Goal: Information Seeking & Learning: Learn about a topic

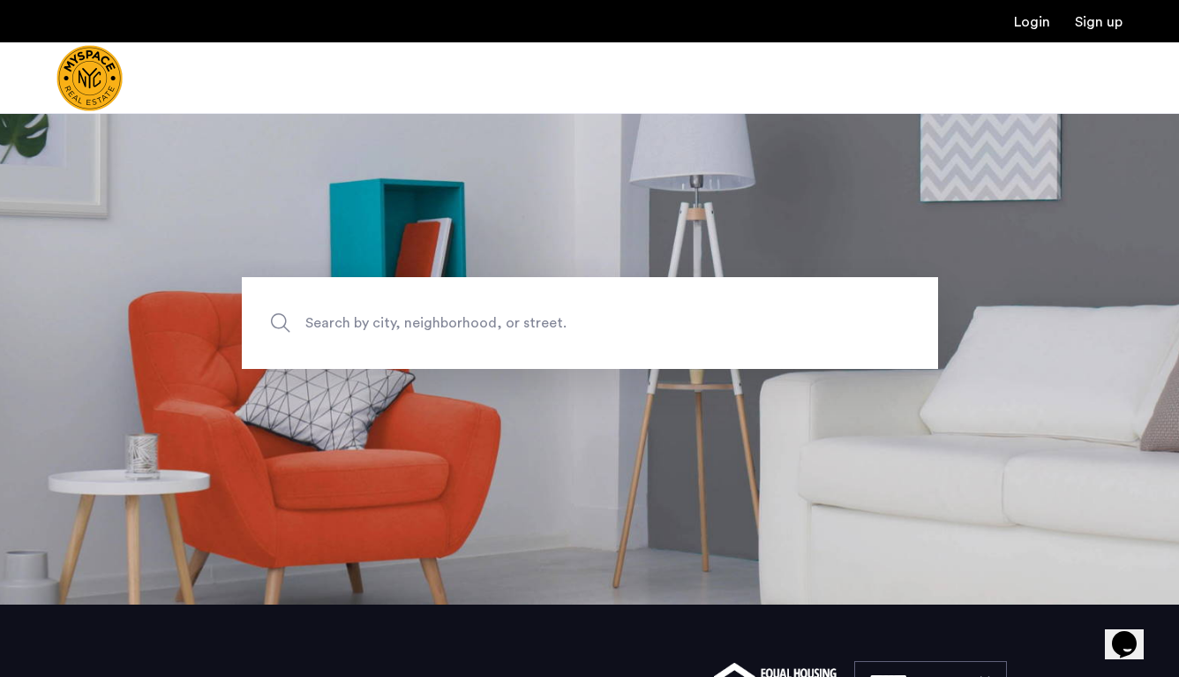
scroll to position [102, 0]
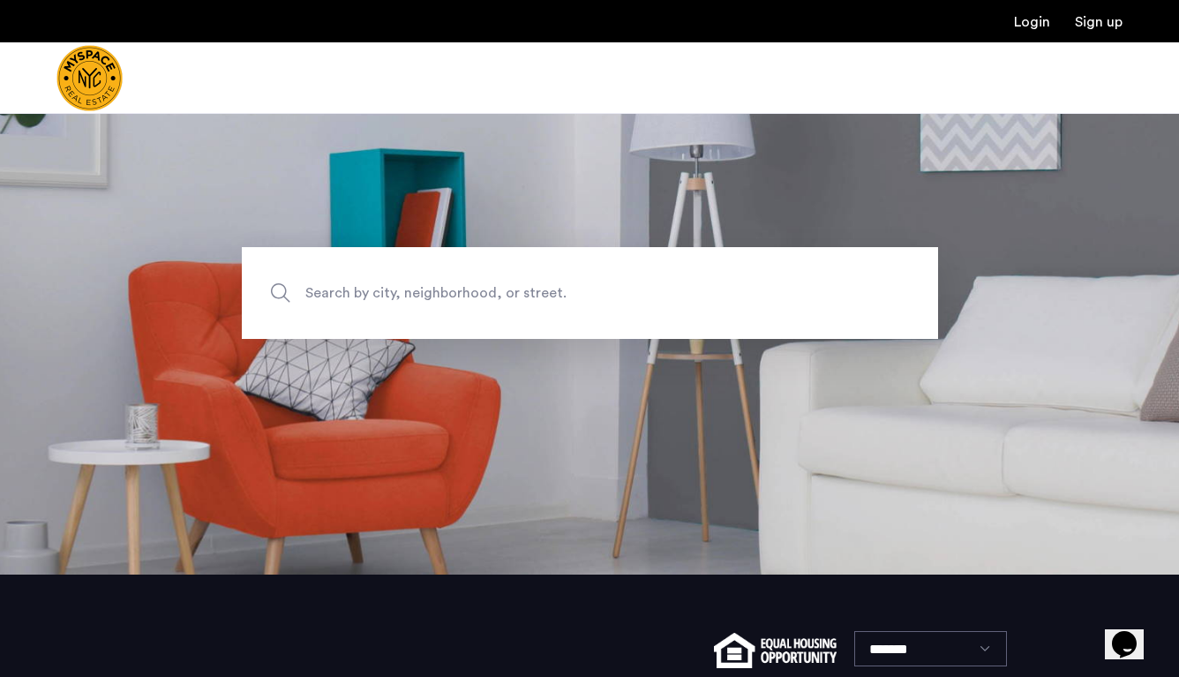
click at [578, 293] on span "Search by city, neighborhood, or street." at bounding box center [548, 293] width 487 height 24
click at [578, 293] on input "Search by city, neighborhood, or street." at bounding box center [590, 293] width 696 height 92
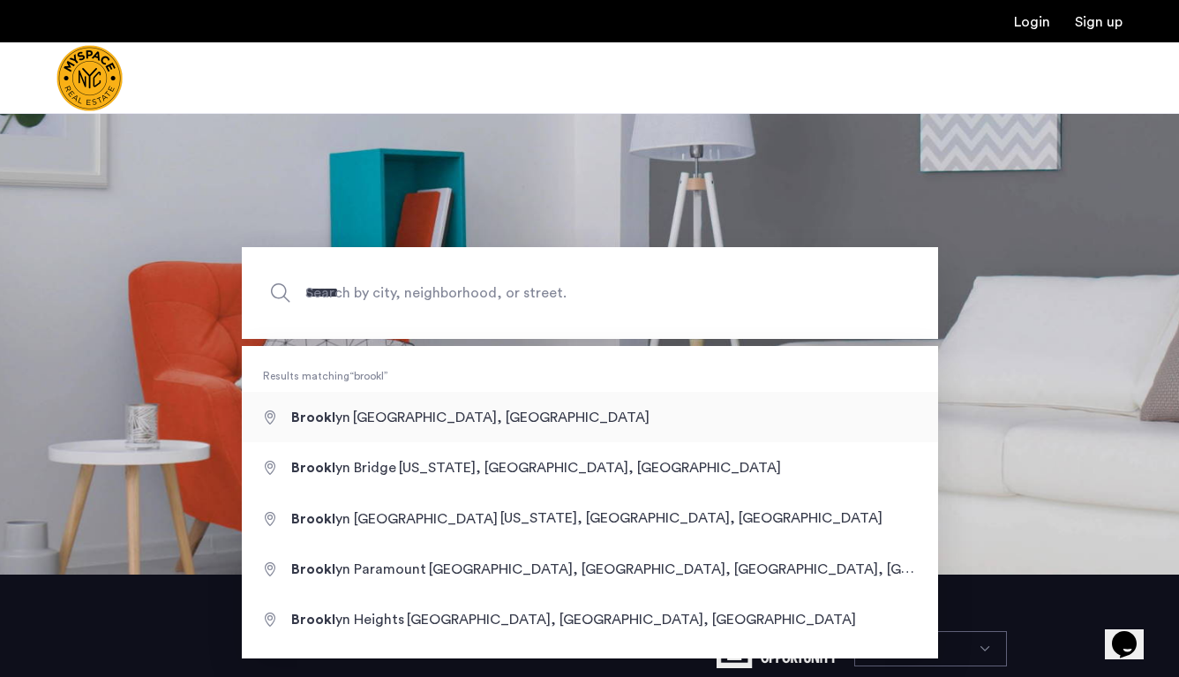
type input "**********"
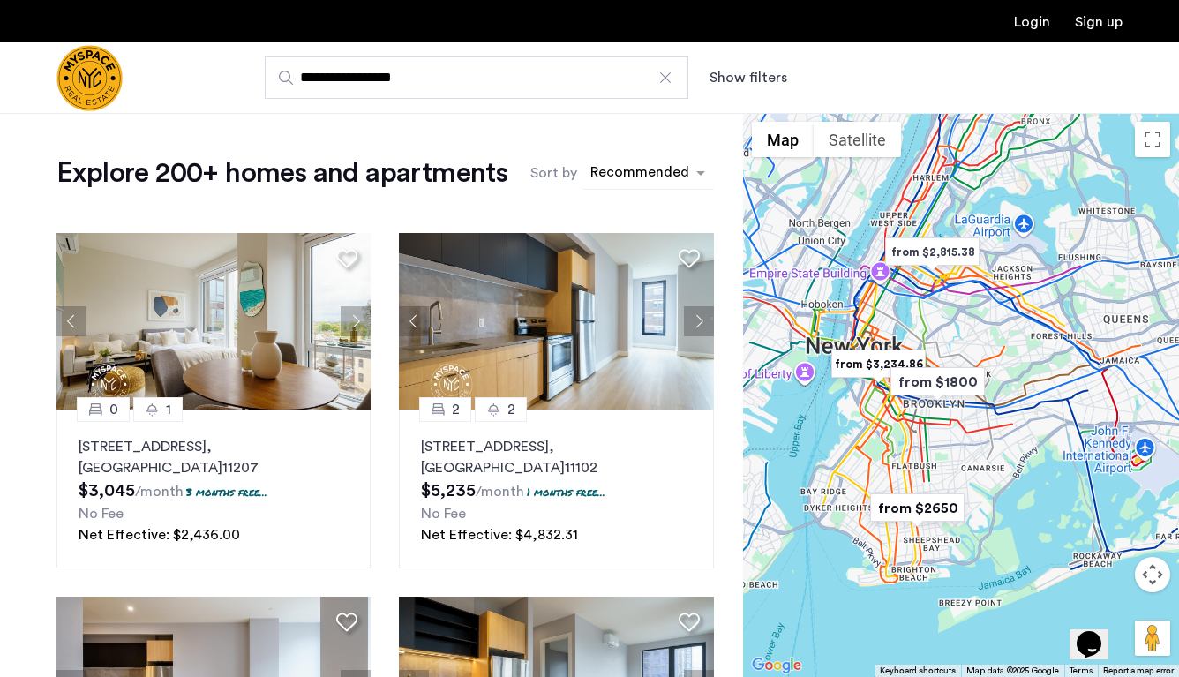
click at [636, 167] on div "sort-apartment" at bounding box center [640, 175] width 104 height 24
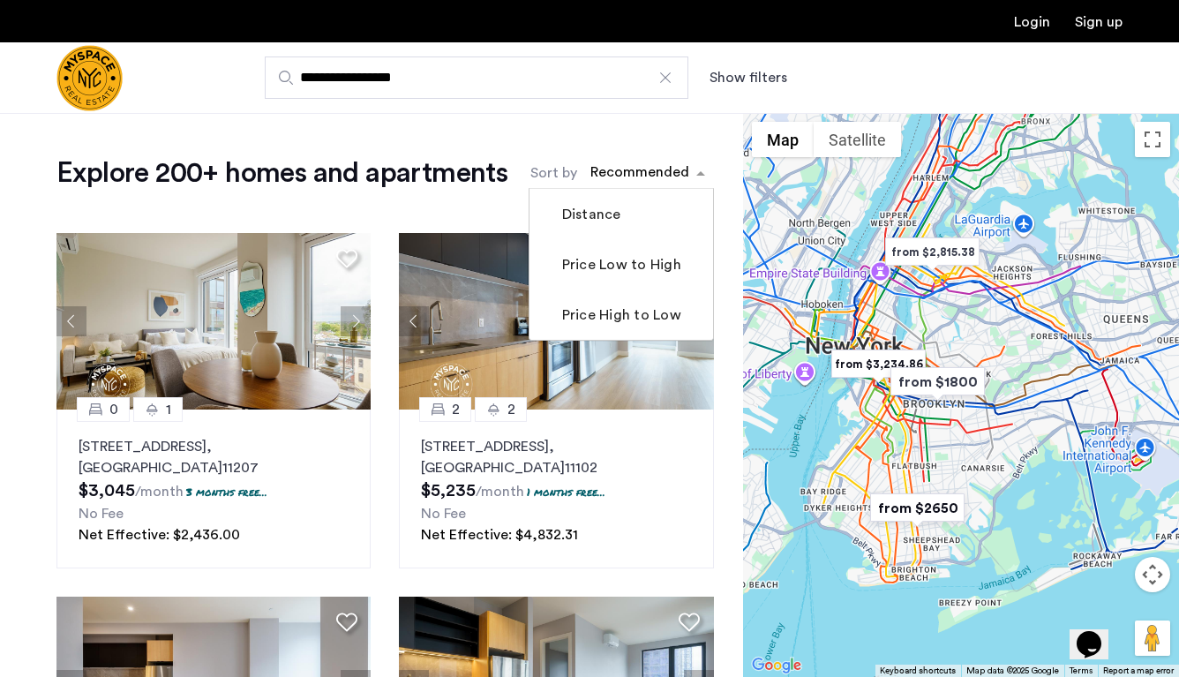
click at [585, 163] on div "Recommended" at bounding box center [637, 173] width 110 height 28
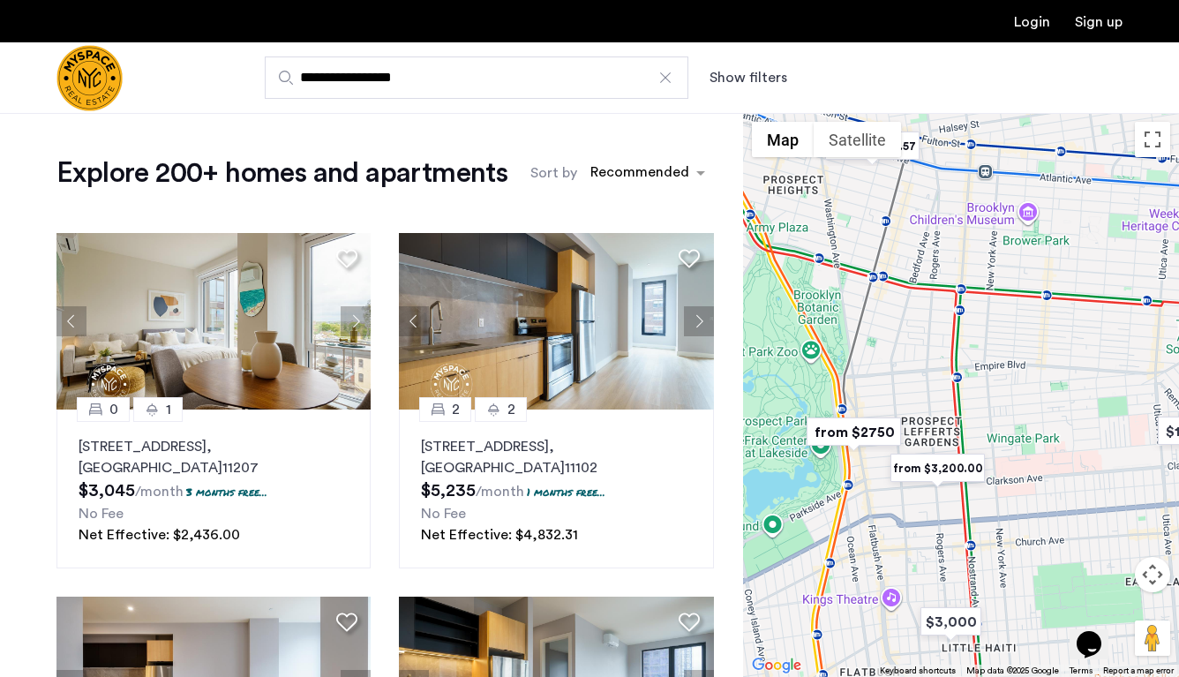
drag, startPoint x: 869, startPoint y: 506, endPoint x: 989, endPoint y: 251, distance: 281.8
click at [989, 251] on div at bounding box center [961, 395] width 436 height 564
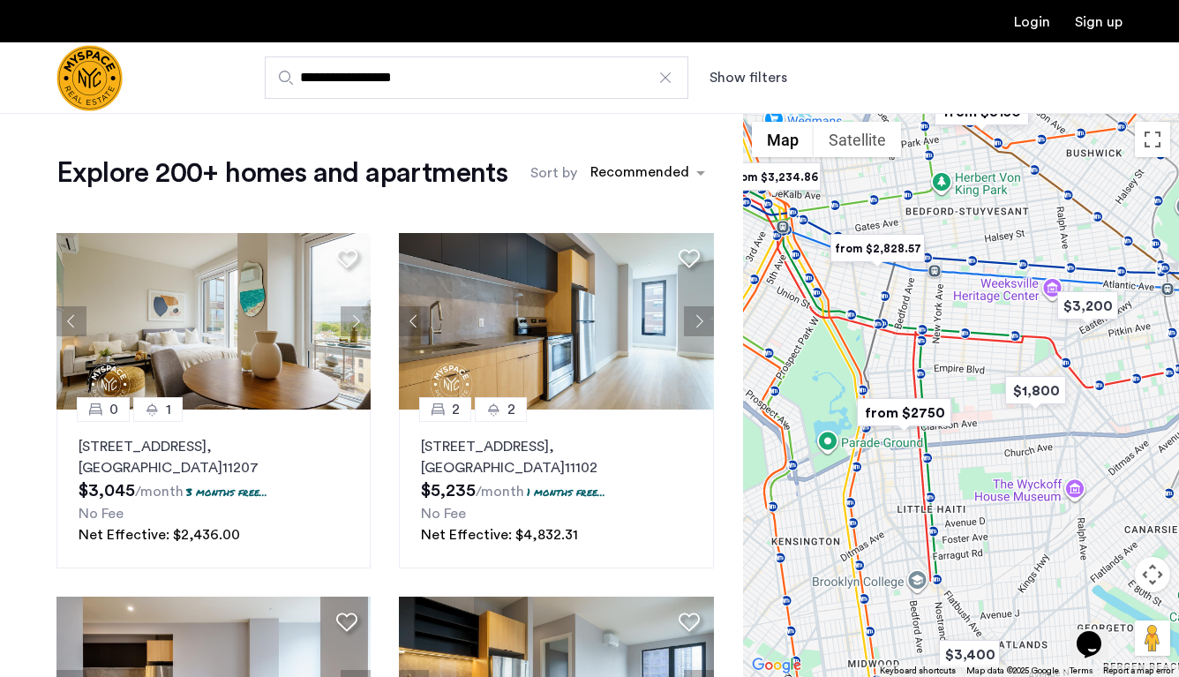
click at [728, 82] on button "Show filters" at bounding box center [748, 77] width 78 height 21
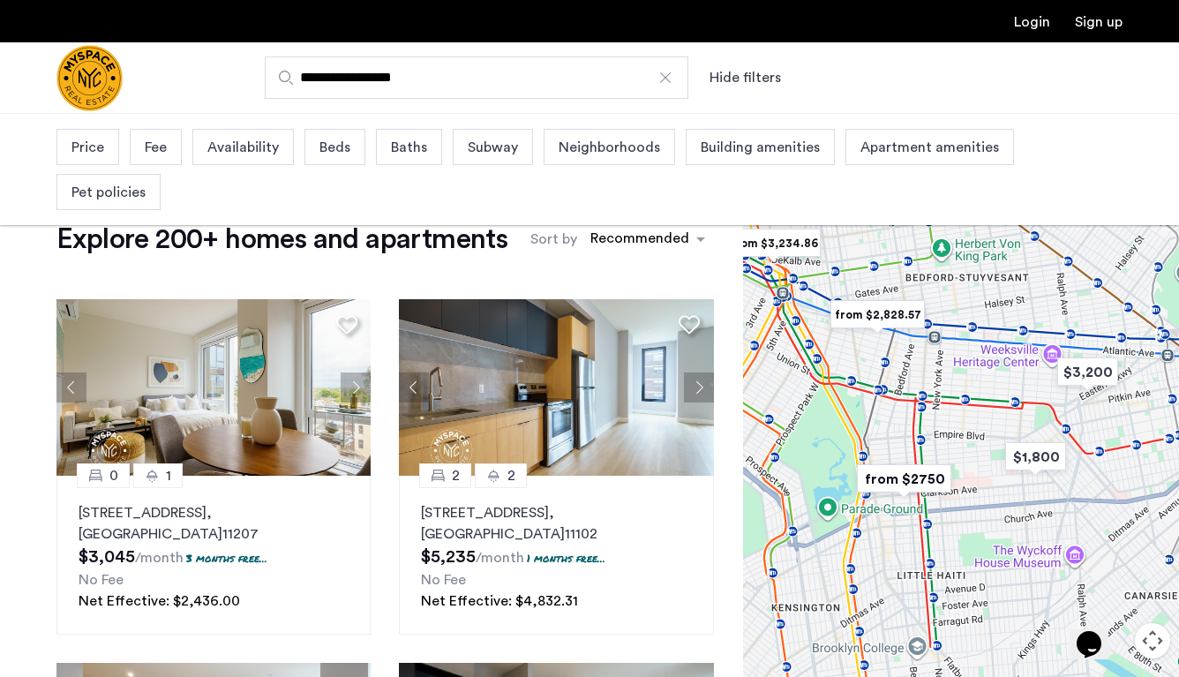
click at [89, 146] on span "Price" at bounding box center [87, 147] width 33 height 21
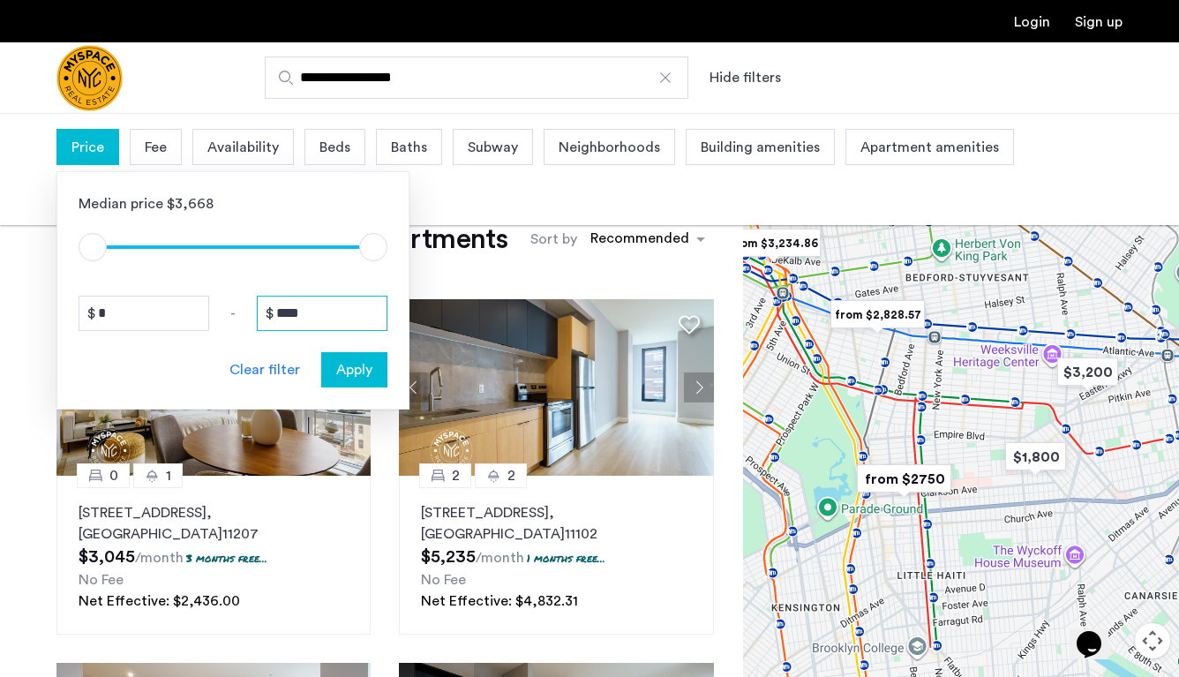
click at [324, 313] on input "****" at bounding box center [322, 313] width 131 height 35
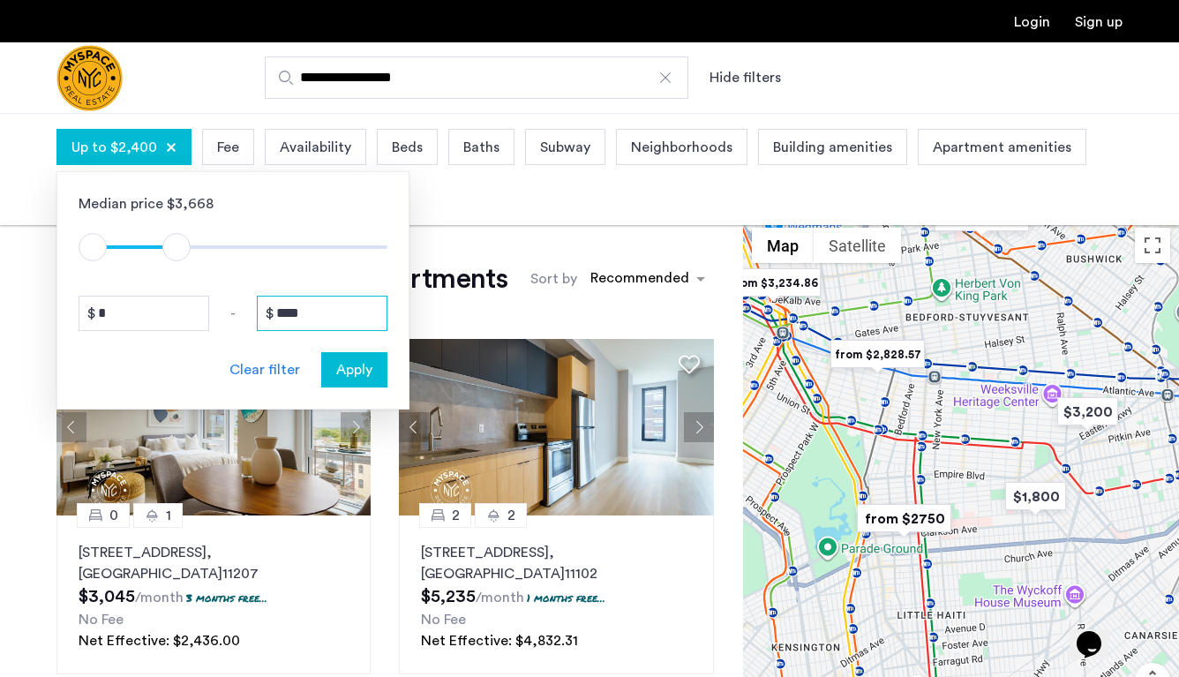
type input "****"
click at [315, 140] on span "Availability" at bounding box center [315, 147] width 71 height 21
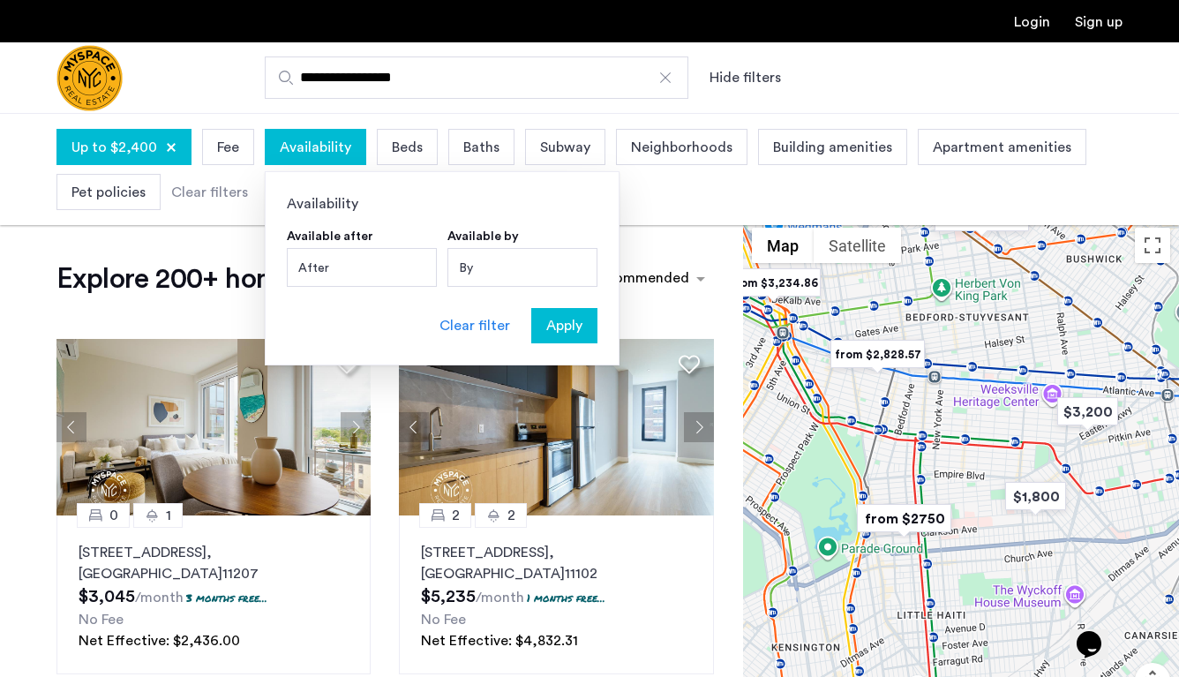
click at [491, 255] on div "By" at bounding box center [522, 267] width 150 height 39
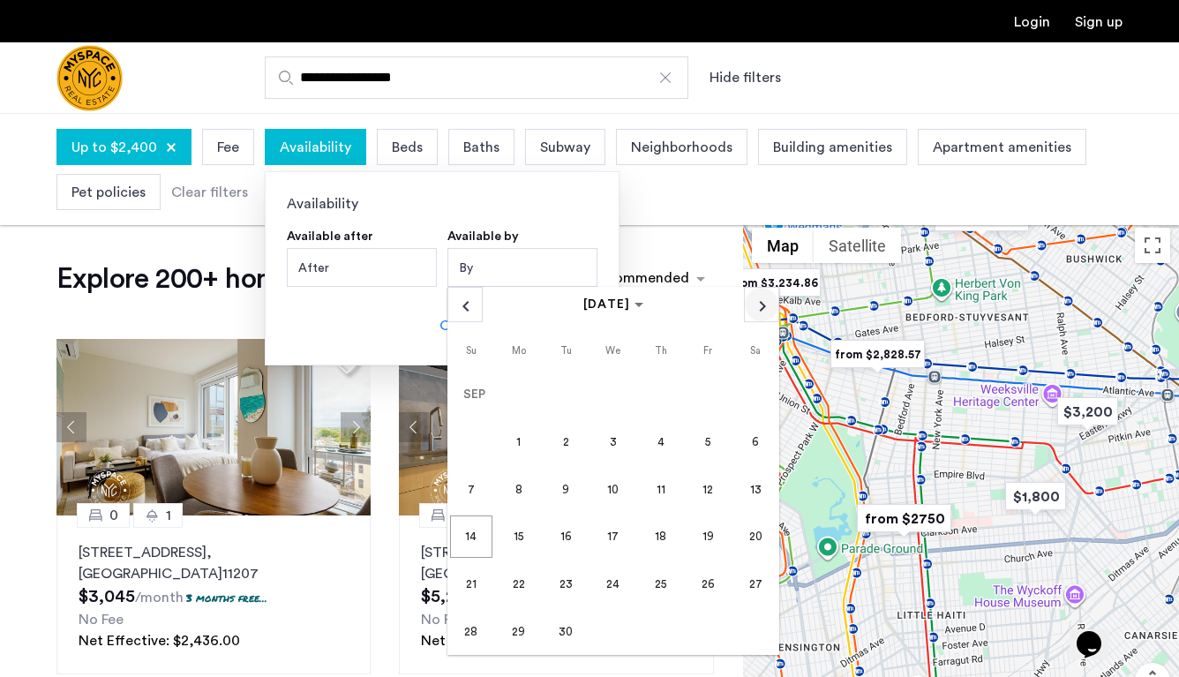
click at [755, 302] on span "Next month" at bounding box center [762, 305] width 34 height 34
click at [612, 386] on span "1" at bounding box center [613, 394] width 42 height 42
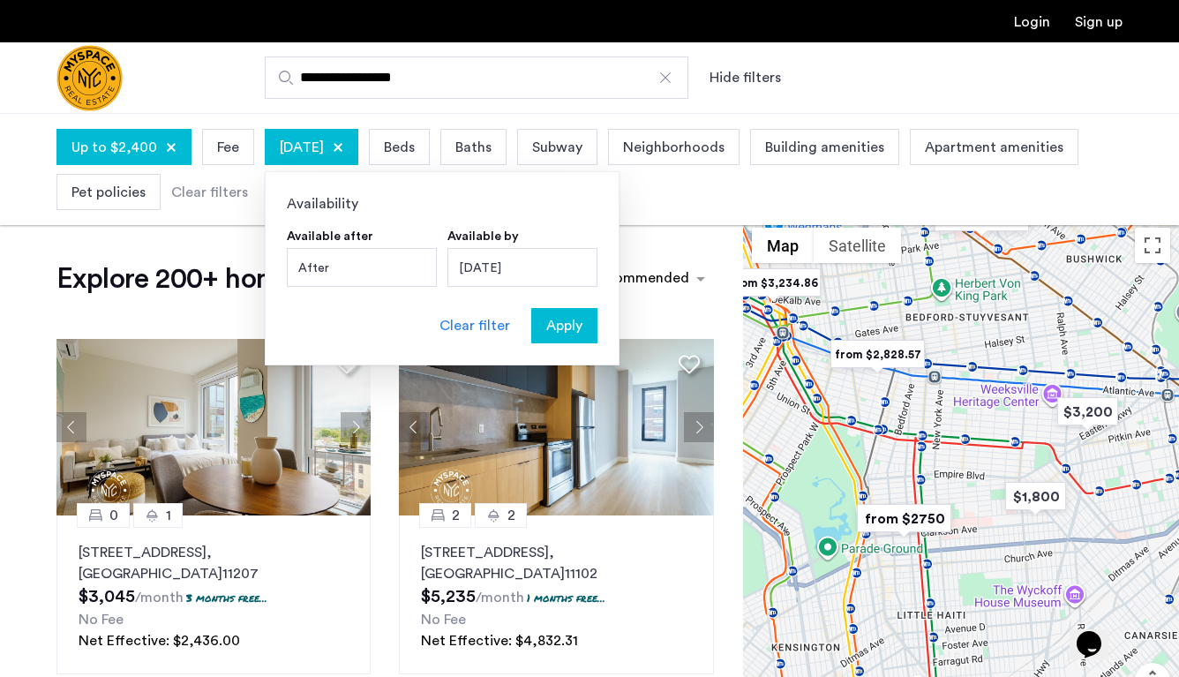
click at [724, 138] on span "Neighborhoods" at bounding box center [673, 147] width 101 height 21
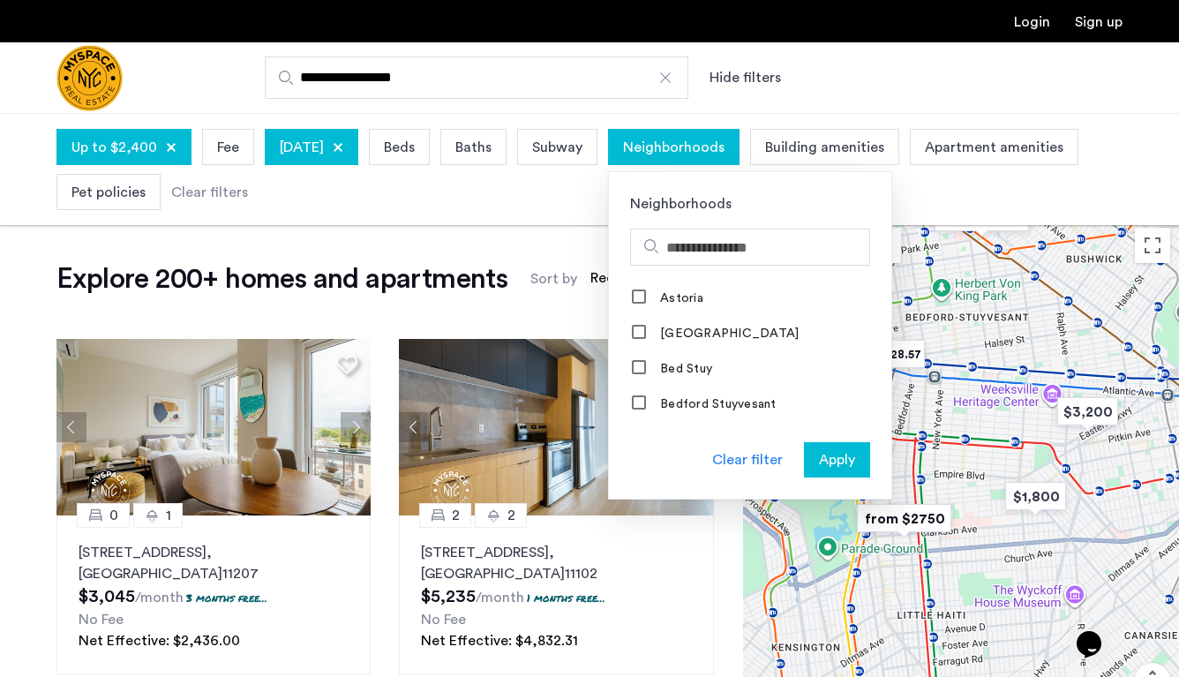
click at [855, 461] on span "Apply" at bounding box center [837, 459] width 36 height 21
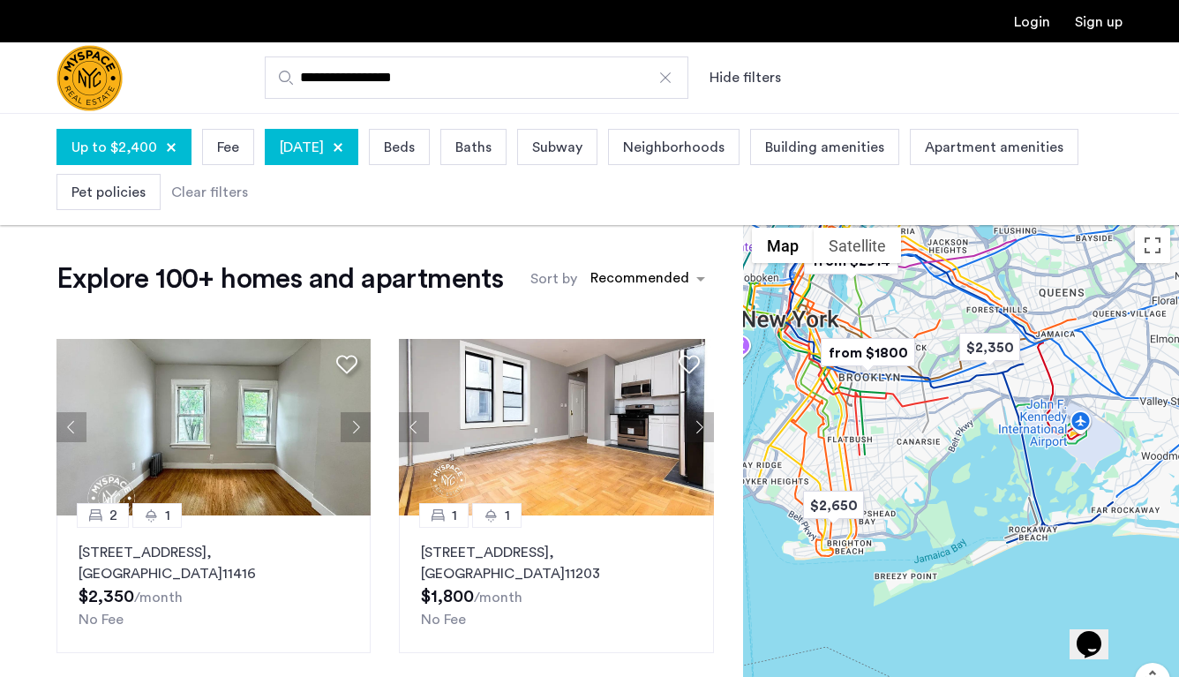
drag, startPoint x: 922, startPoint y: 551, endPoint x: 859, endPoint y: 445, distance: 124.2
click at [859, 445] on div at bounding box center [961, 501] width 436 height 564
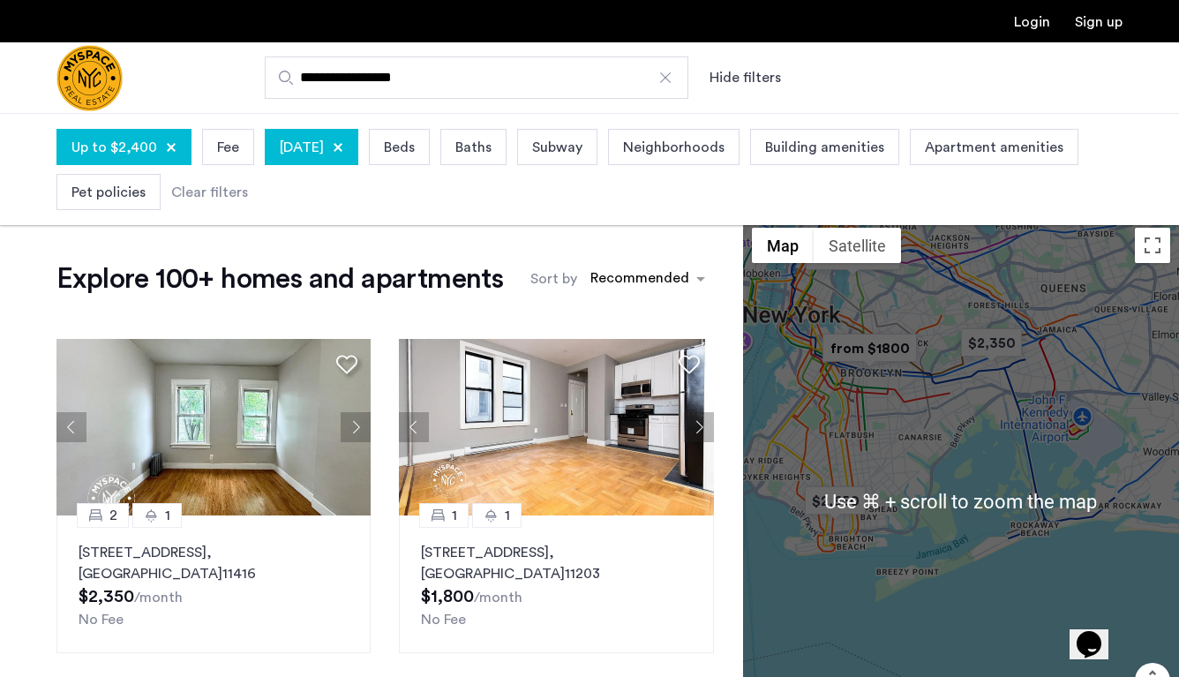
click at [859, 352] on img "from $1800" at bounding box center [869, 348] width 109 height 40
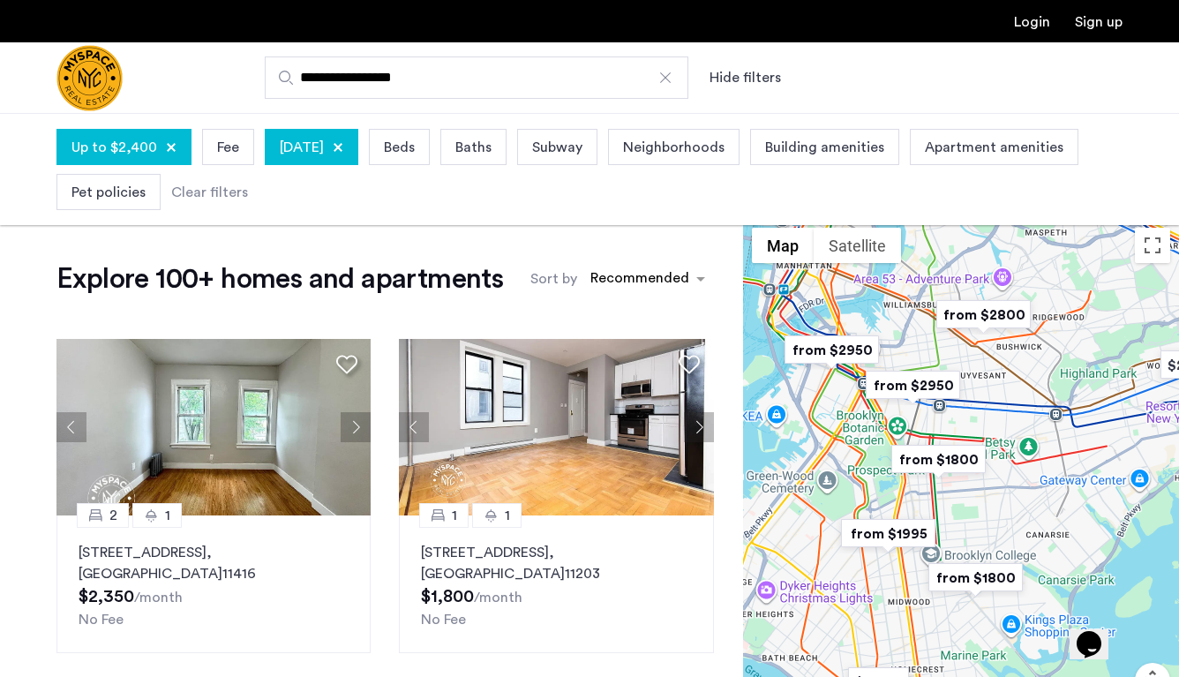
drag, startPoint x: 1062, startPoint y: 439, endPoint x: 1029, endPoint y: 382, distance: 66.4
click at [1029, 382] on div at bounding box center [961, 501] width 436 height 564
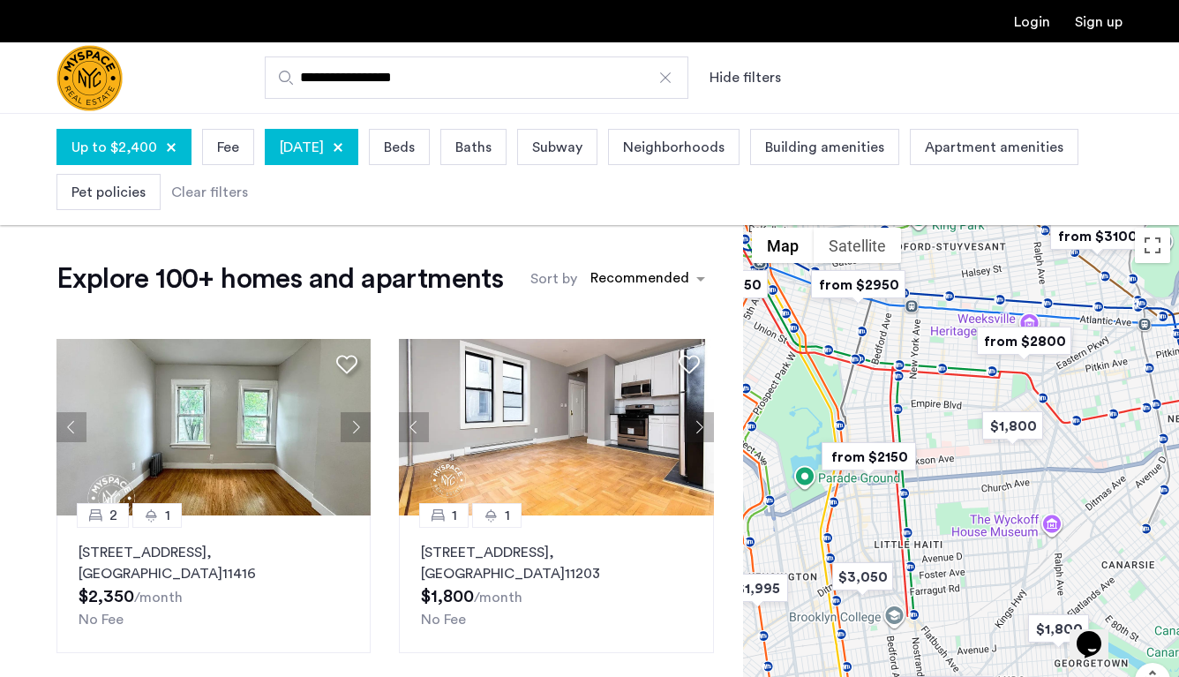
drag, startPoint x: 928, startPoint y: 502, endPoint x: 957, endPoint y: 489, distance: 32.0
click at [957, 489] on div at bounding box center [961, 501] width 436 height 564
click at [874, 455] on img "from $2150" at bounding box center [868, 457] width 109 height 40
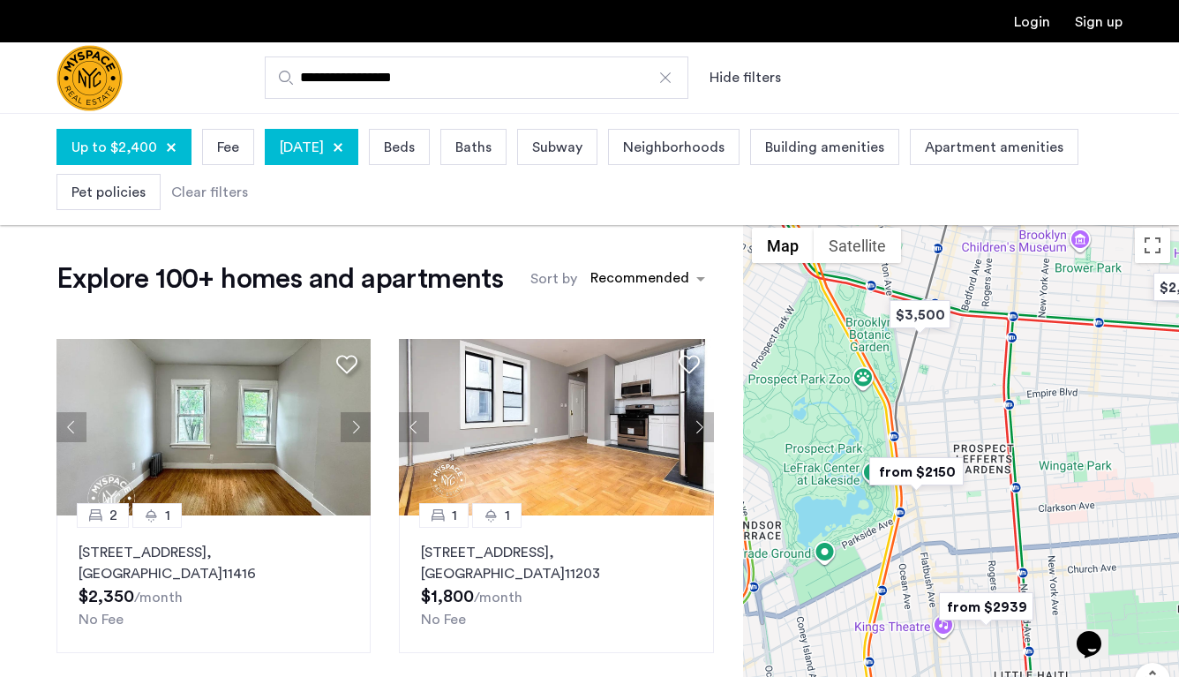
click at [913, 469] on img "from $2150" at bounding box center [916, 472] width 109 height 40
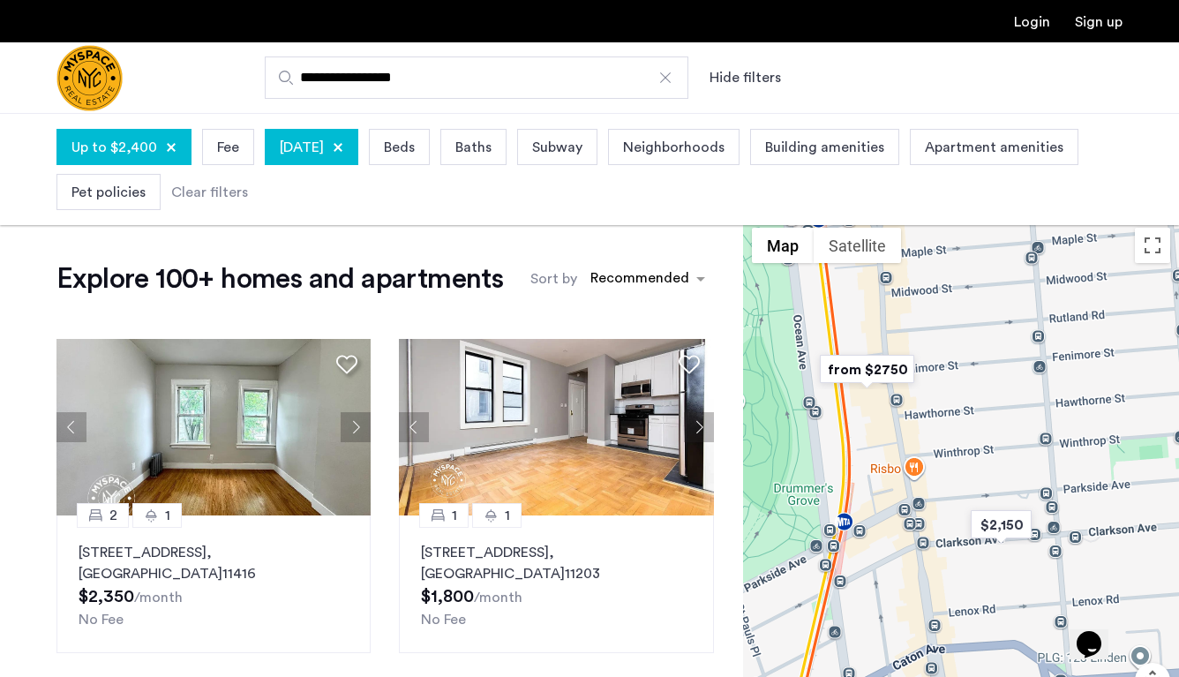
click at [858, 364] on img "from $2750" at bounding box center [867, 369] width 109 height 40
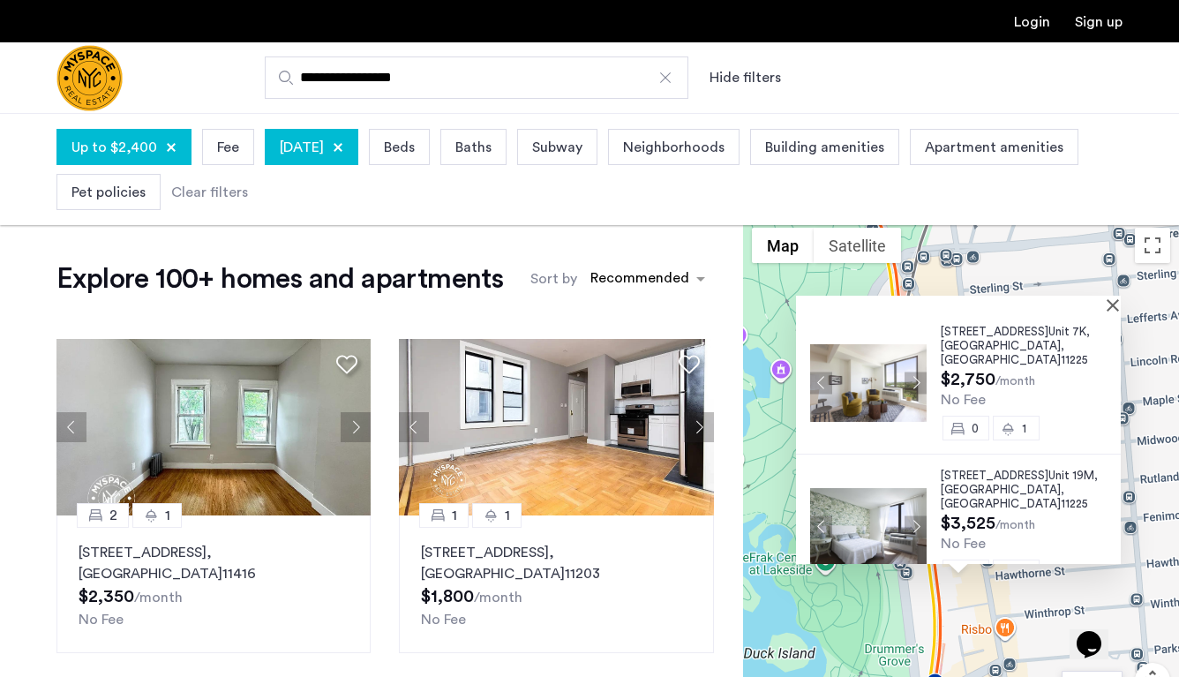
click at [1106, 304] on div at bounding box center [952, 303] width 312 height 15
click at [1112, 304] on button "Close" at bounding box center [1116, 304] width 12 height 12
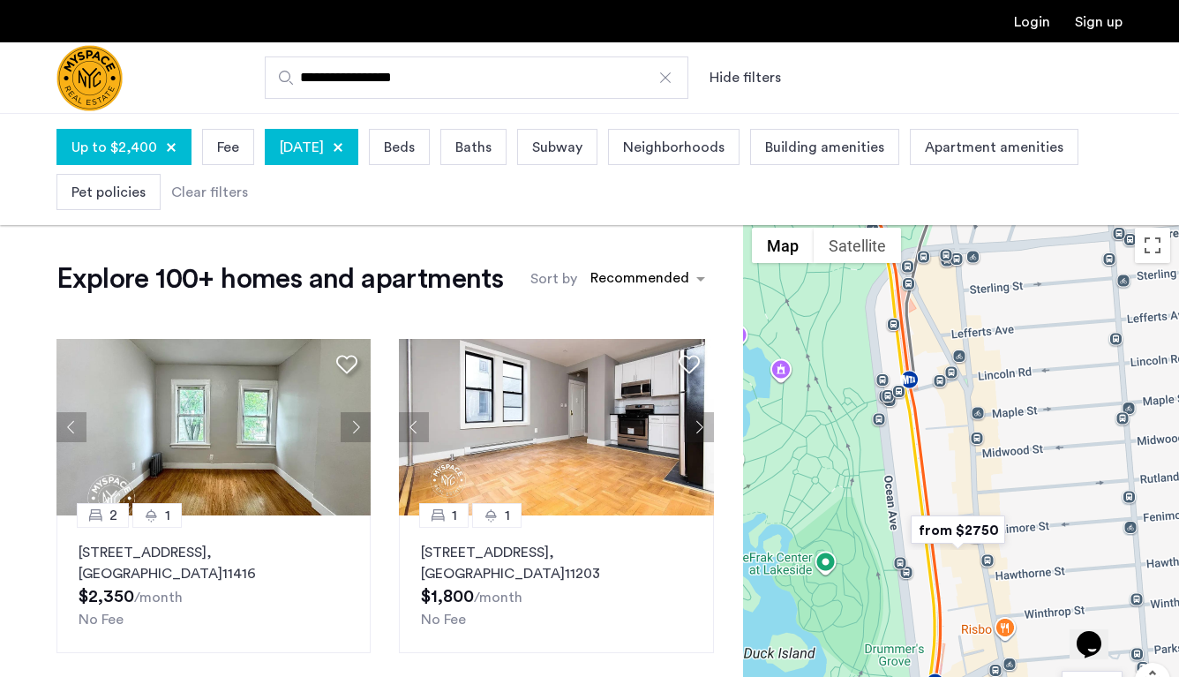
click at [724, 155] on span "Neighborhoods" at bounding box center [673, 147] width 101 height 21
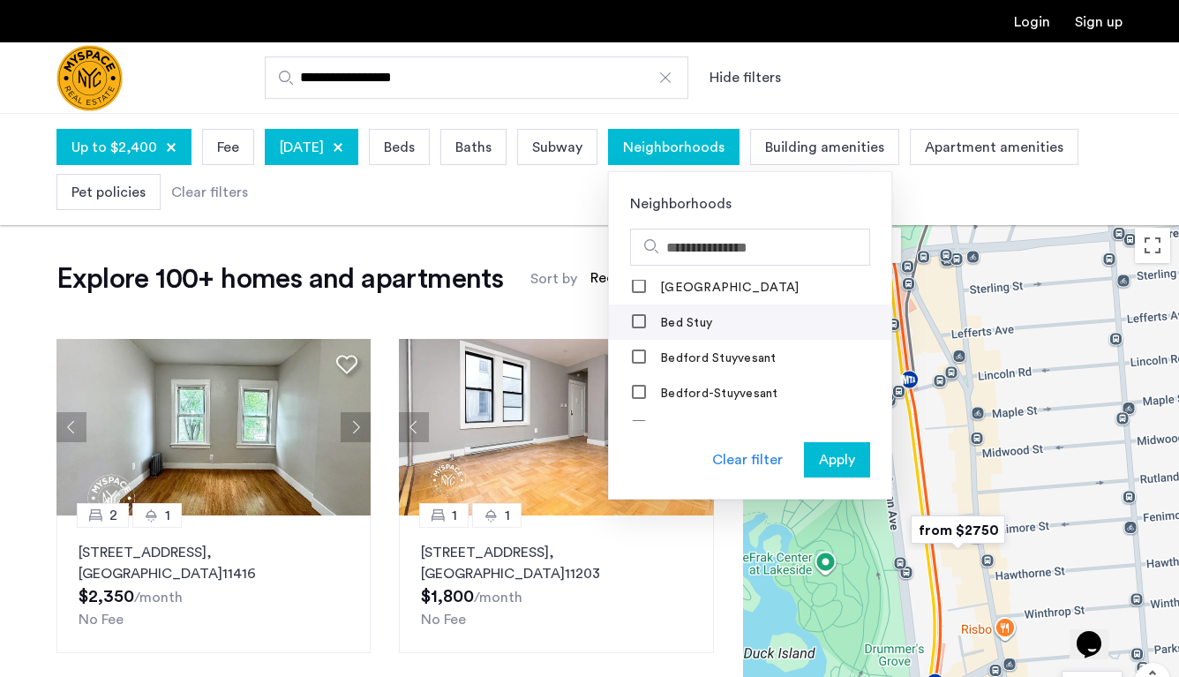
click at [712, 324] on label "Bed Stuy" at bounding box center [685, 323] width 56 height 14
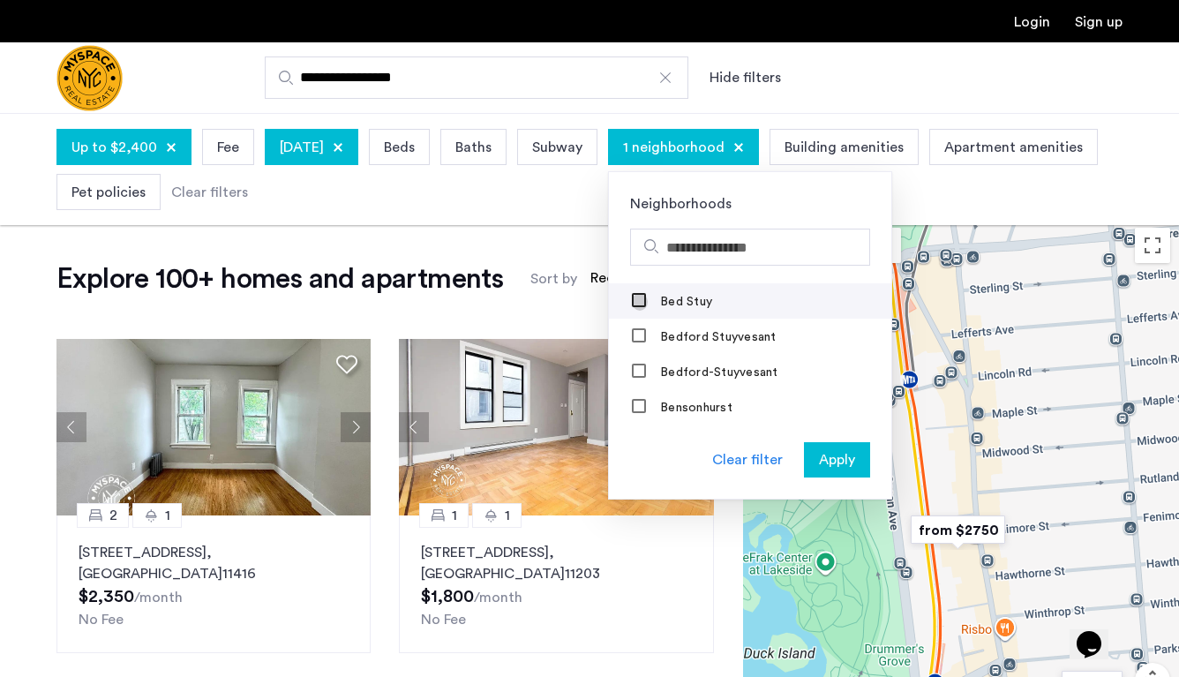
scroll to position [75, 0]
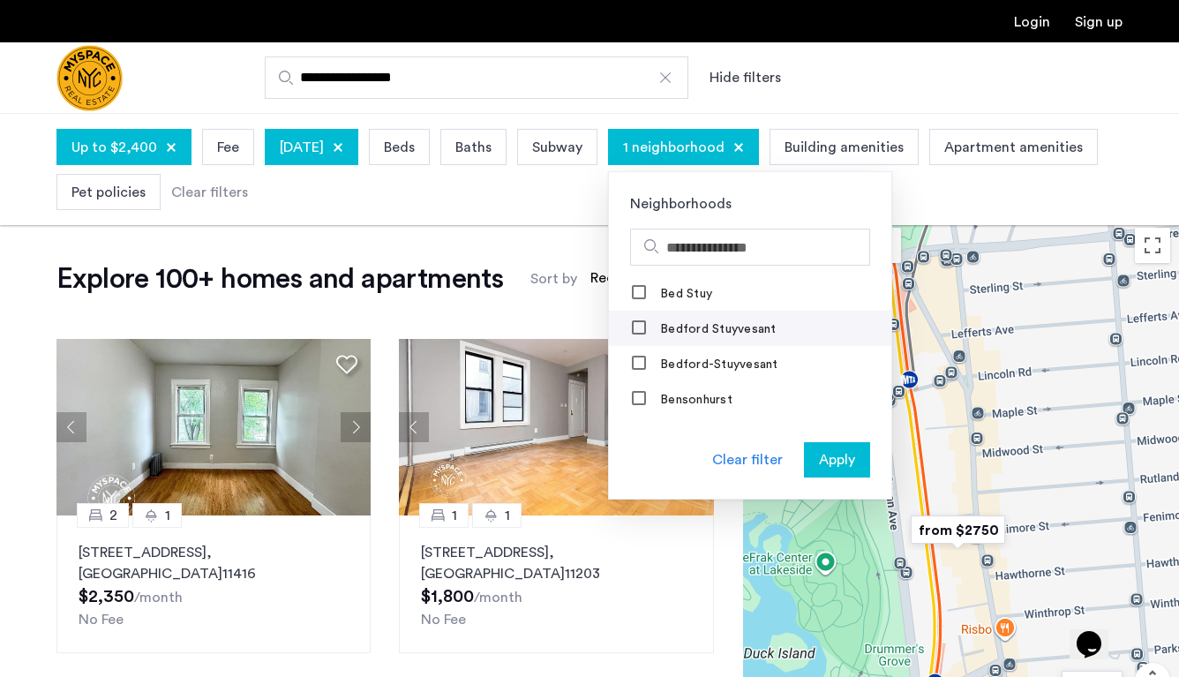
click at [766, 326] on label "Bedford Stuyvesant" at bounding box center [717, 329] width 120 height 14
click at [768, 369] on label "Bedford-Stuyvesant" at bounding box center [718, 364] width 122 height 14
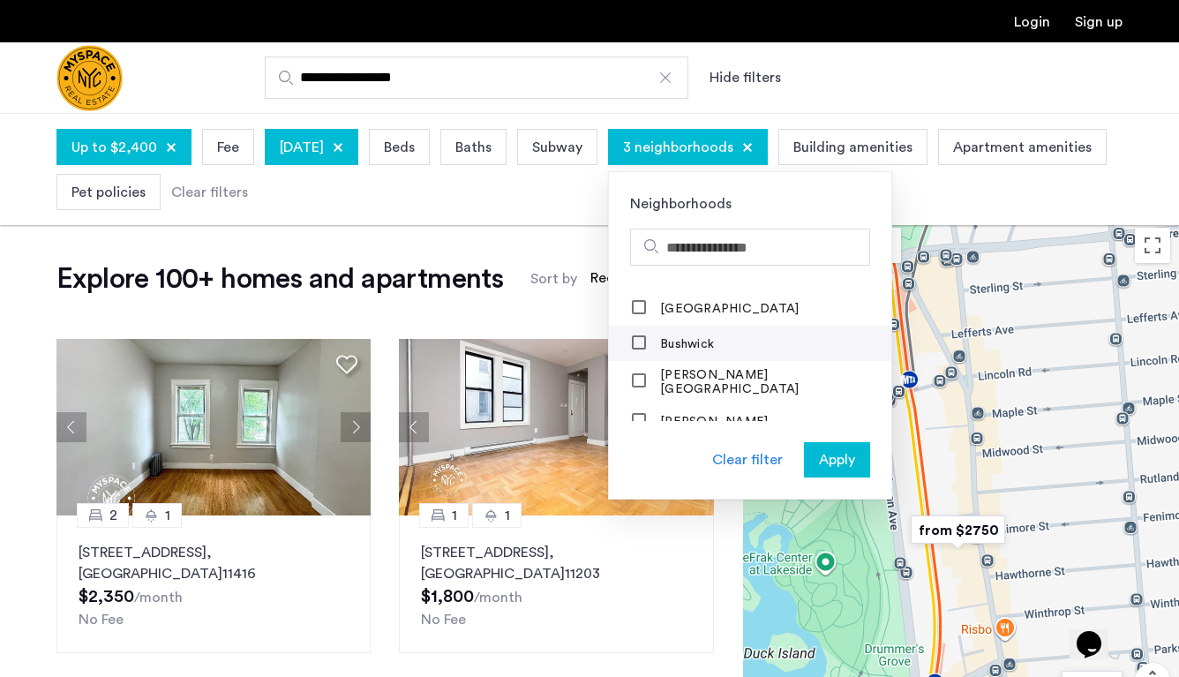
scroll to position [461, 0]
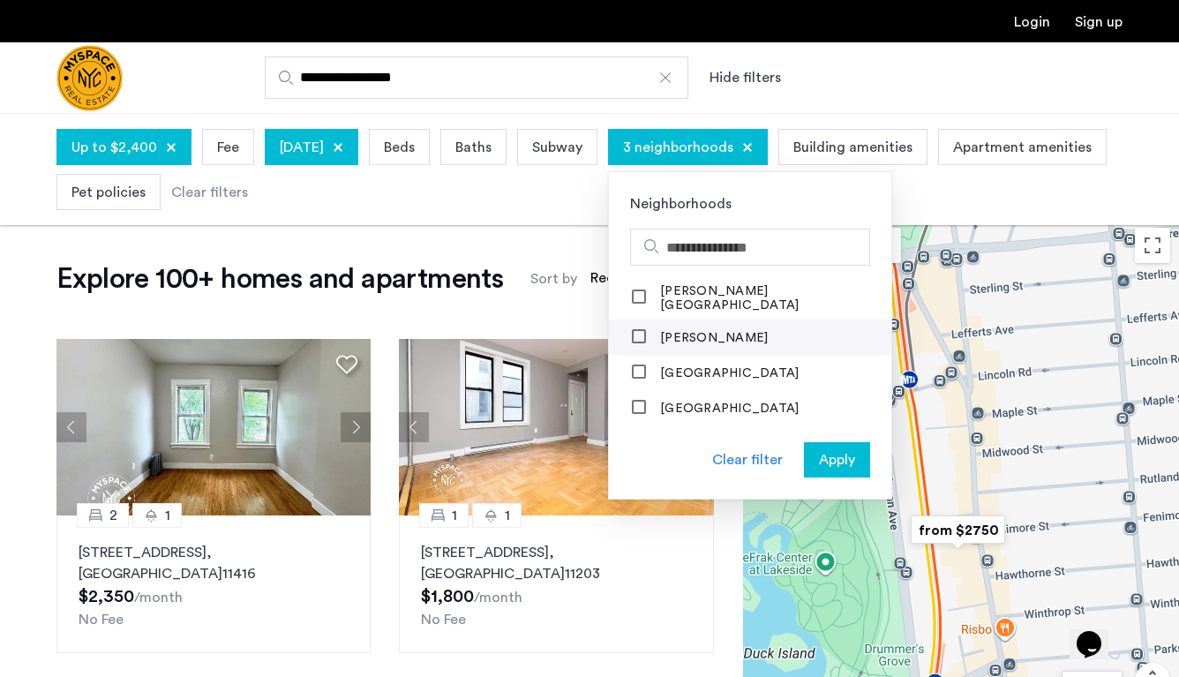
click at [746, 333] on label "[PERSON_NAME]" at bounding box center [712, 338] width 111 height 14
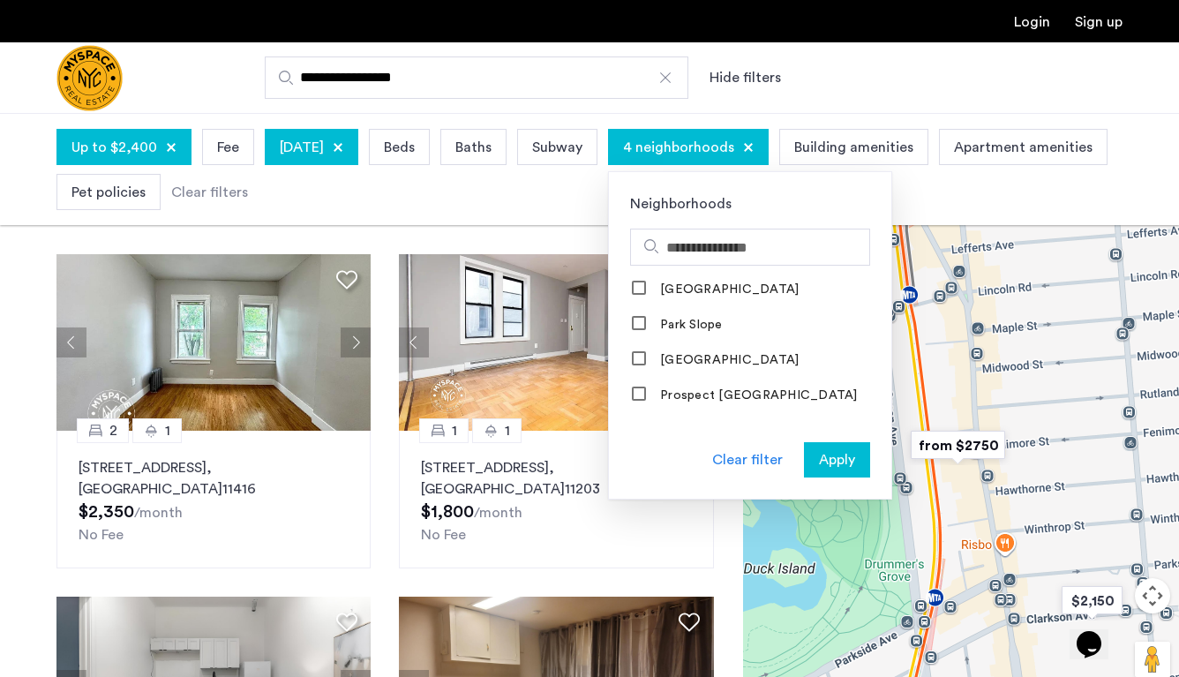
scroll to position [1782, 0]
click at [824, 349] on mat-checkbox "[GEOGRAPHIC_DATA]" at bounding box center [750, 358] width 282 height 35
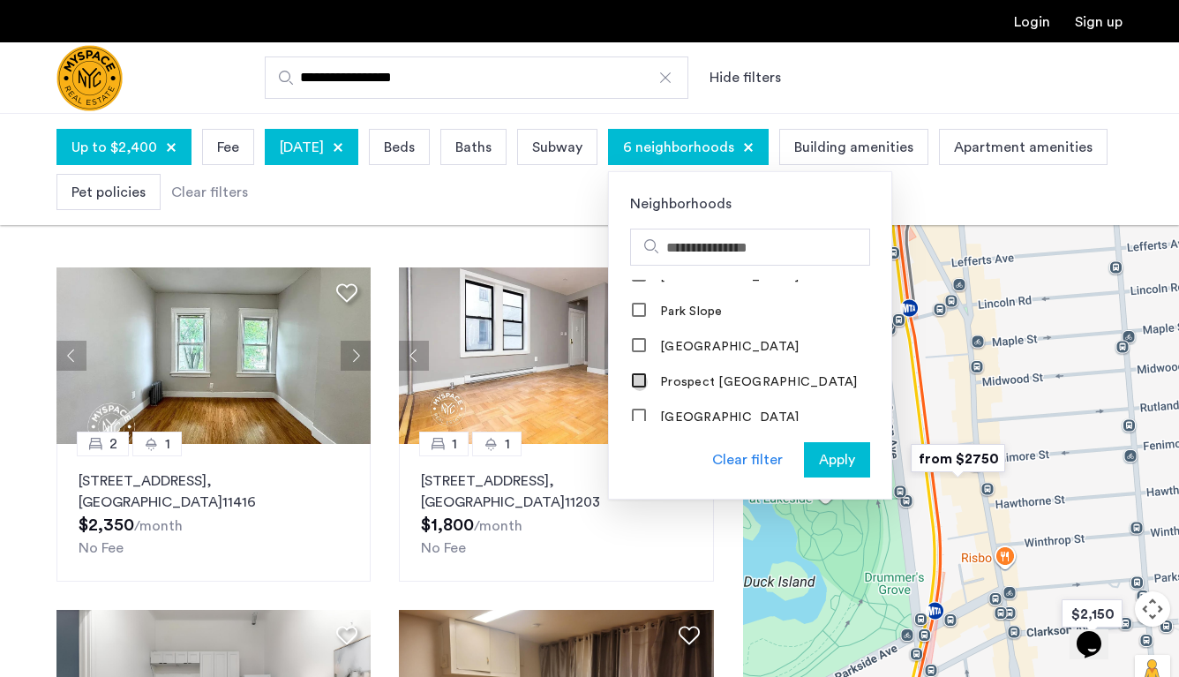
scroll to position [1796, 0]
click at [855, 449] on span "Apply" at bounding box center [837, 459] width 36 height 21
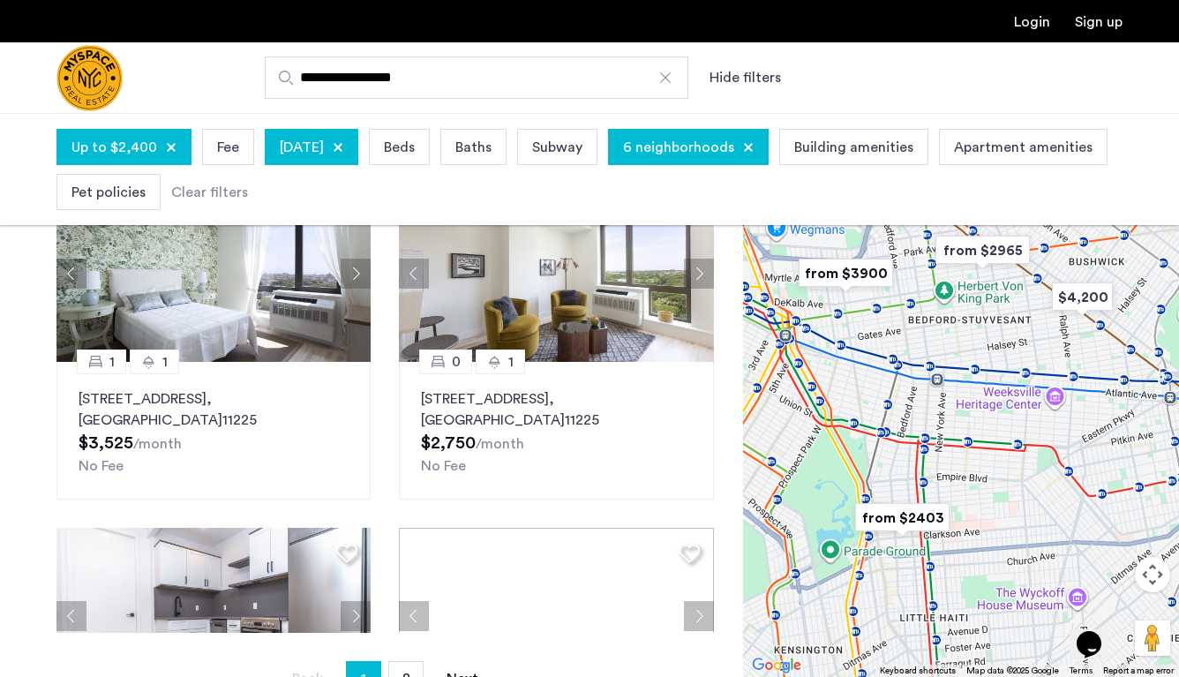
scroll to position [1227, 0]
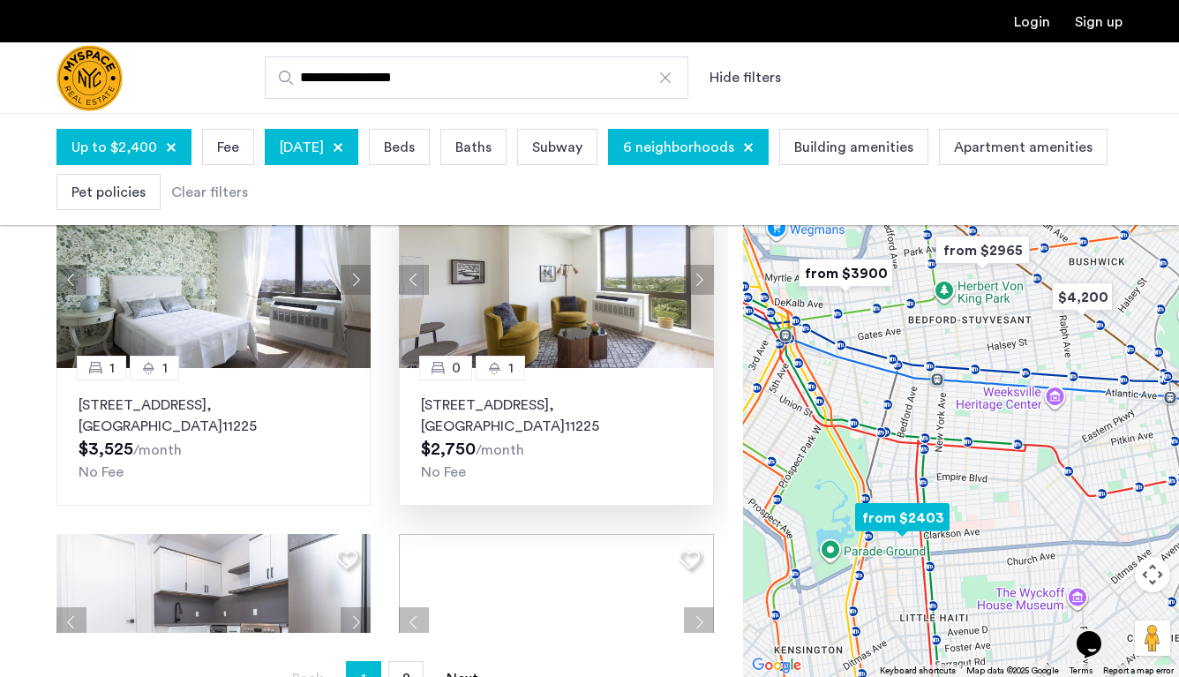
click at [566, 322] on img at bounding box center [556, 279] width 315 height 176
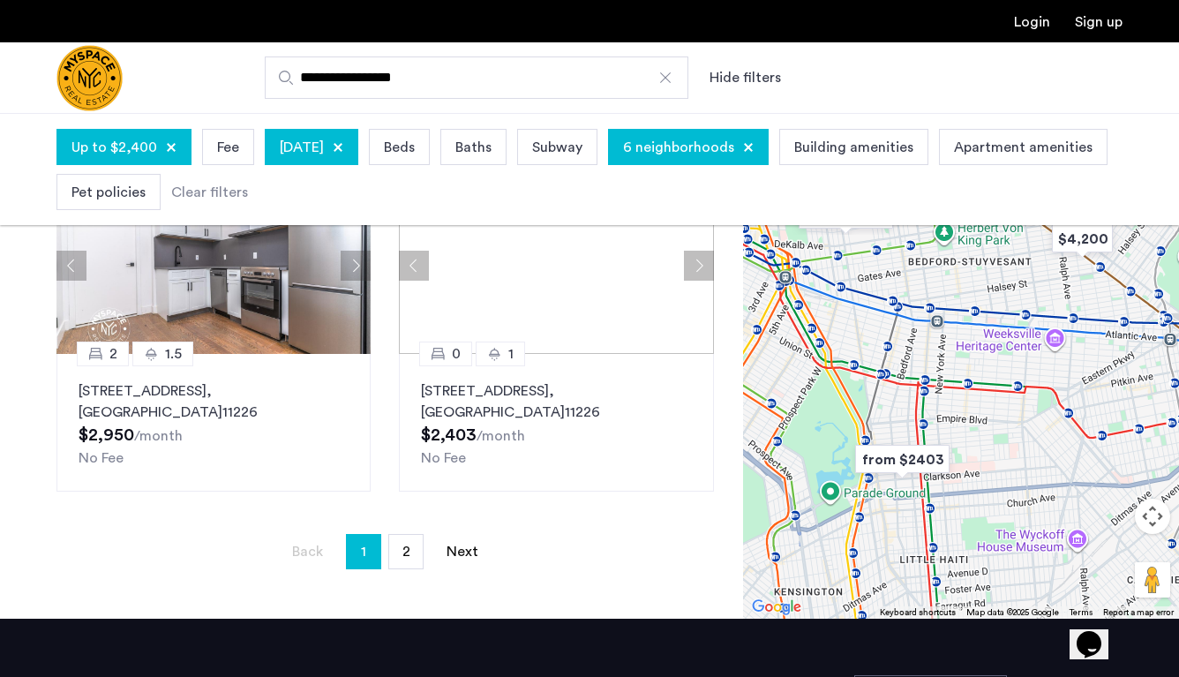
scroll to position [416, 0]
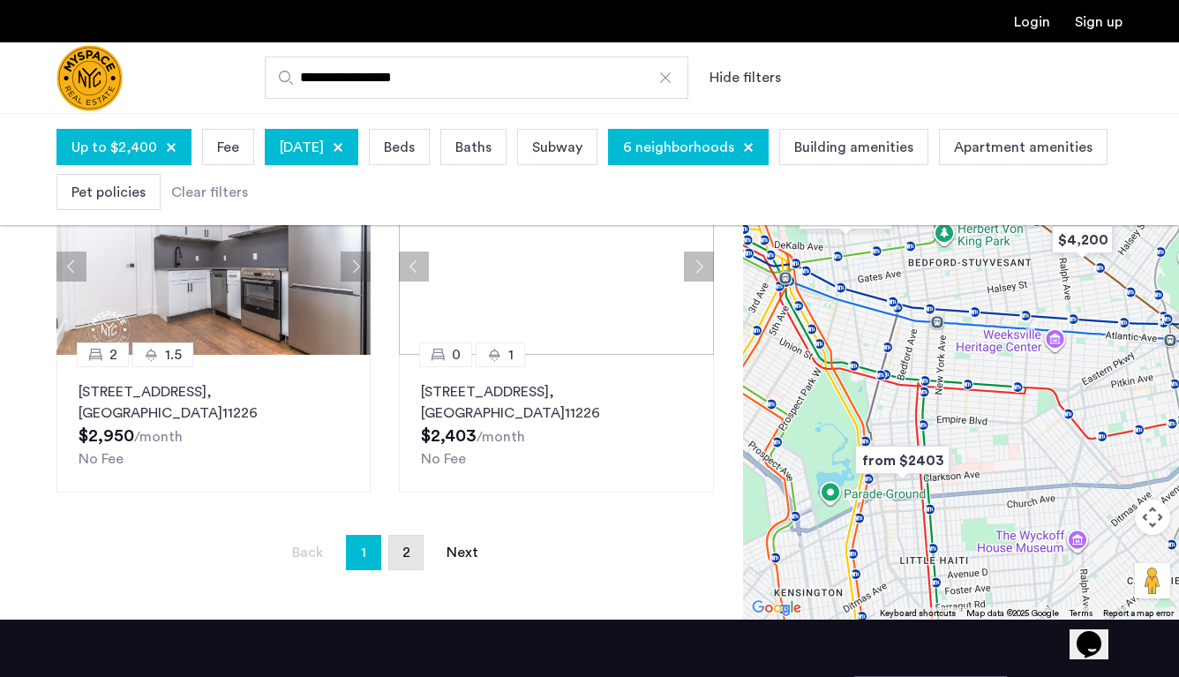
click at [394, 548] on link "page 2" at bounding box center [406, 553] width 34 height 34
